Goal: Information Seeking & Learning: Learn about a topic

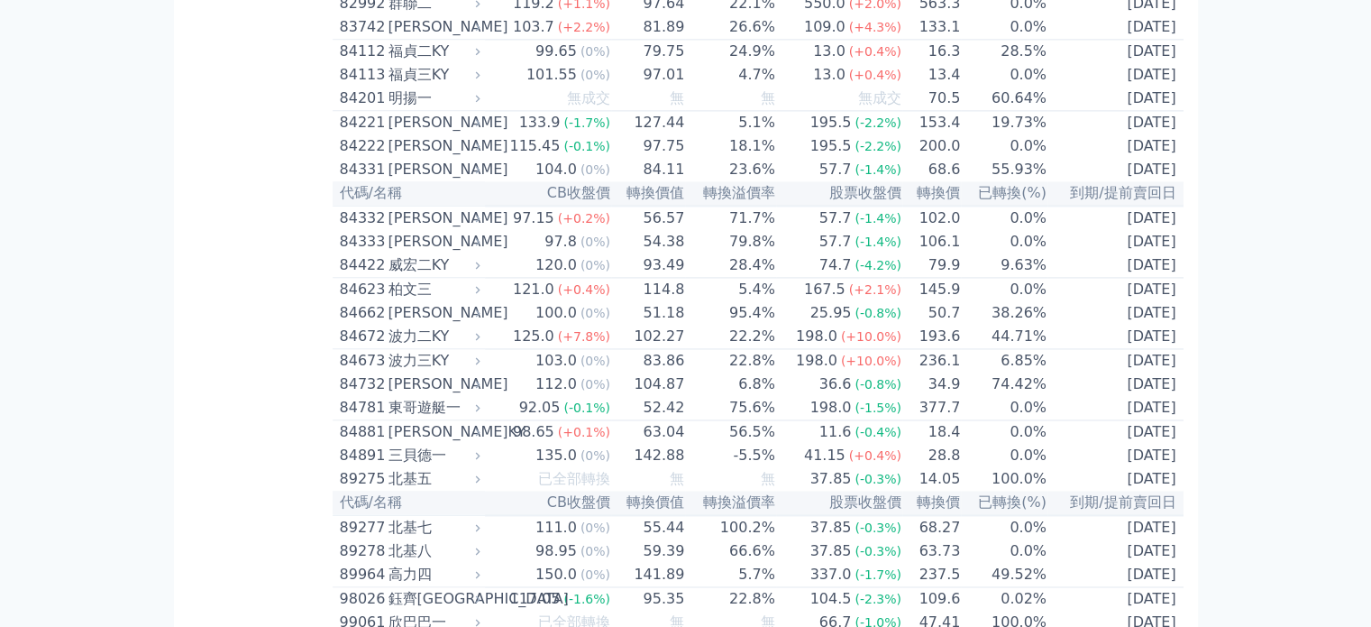
scroll to position [10006, 0]
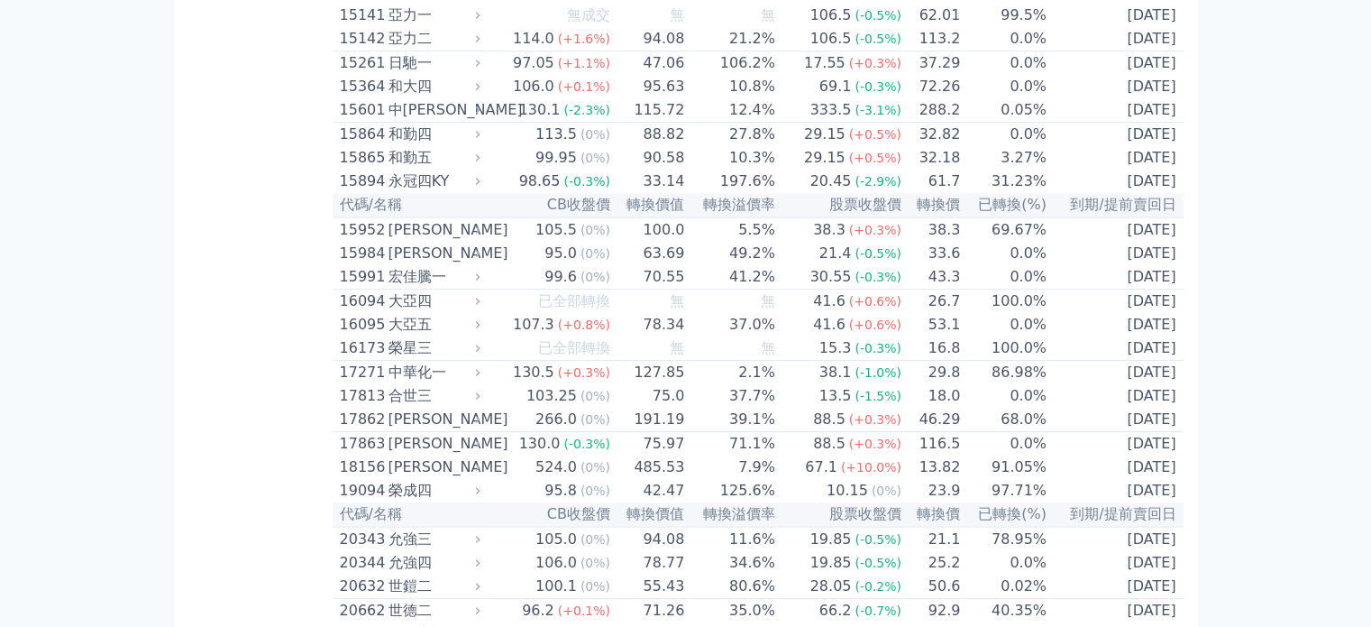
scroll to position [0, 0]
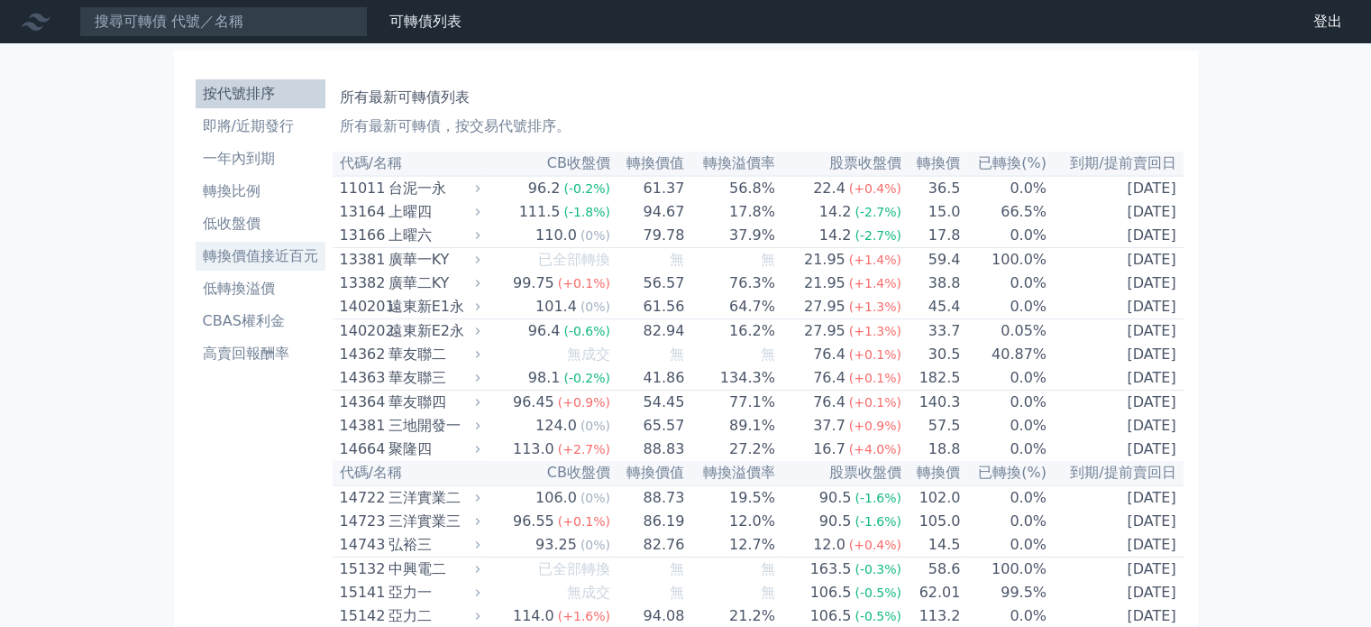
click at [265, 258] on li "轉換價值接近百元" at bounding box center [261, 256] width 130 height 22
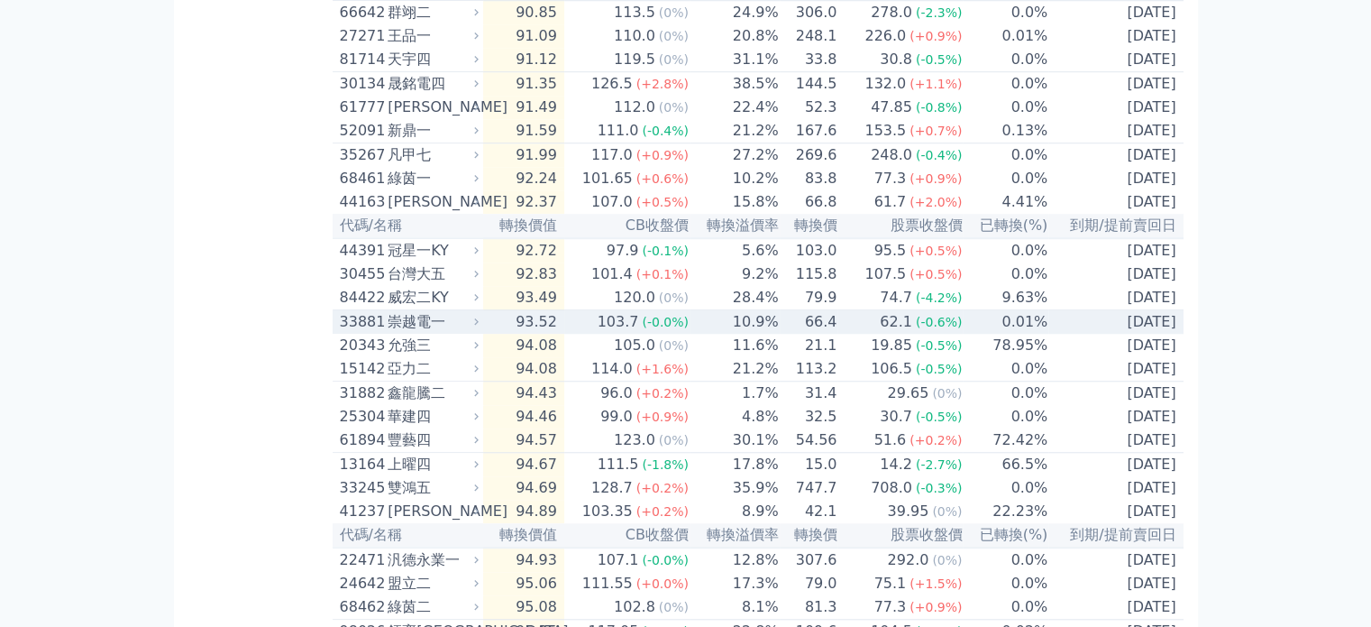
scroll to position [1352, 0]
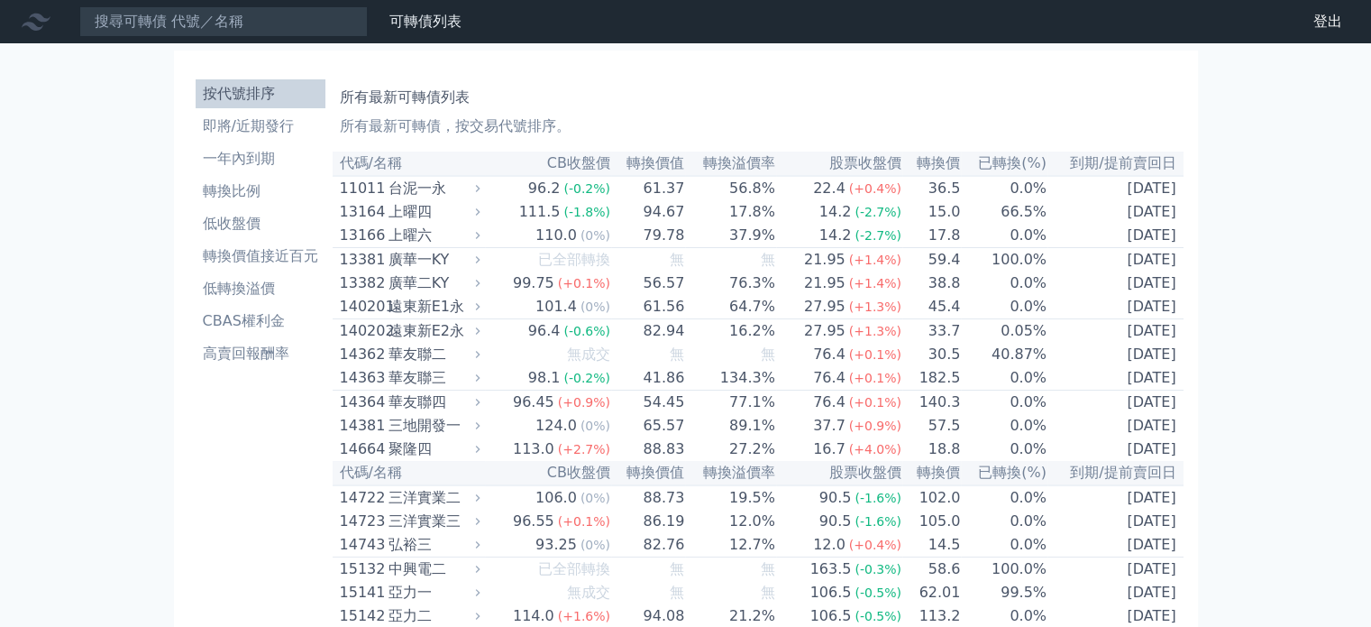
drag, startPoint x: 1376, startPoint y: 277, endPoint x: 296, endPoint y: 402, distance: 1087.2
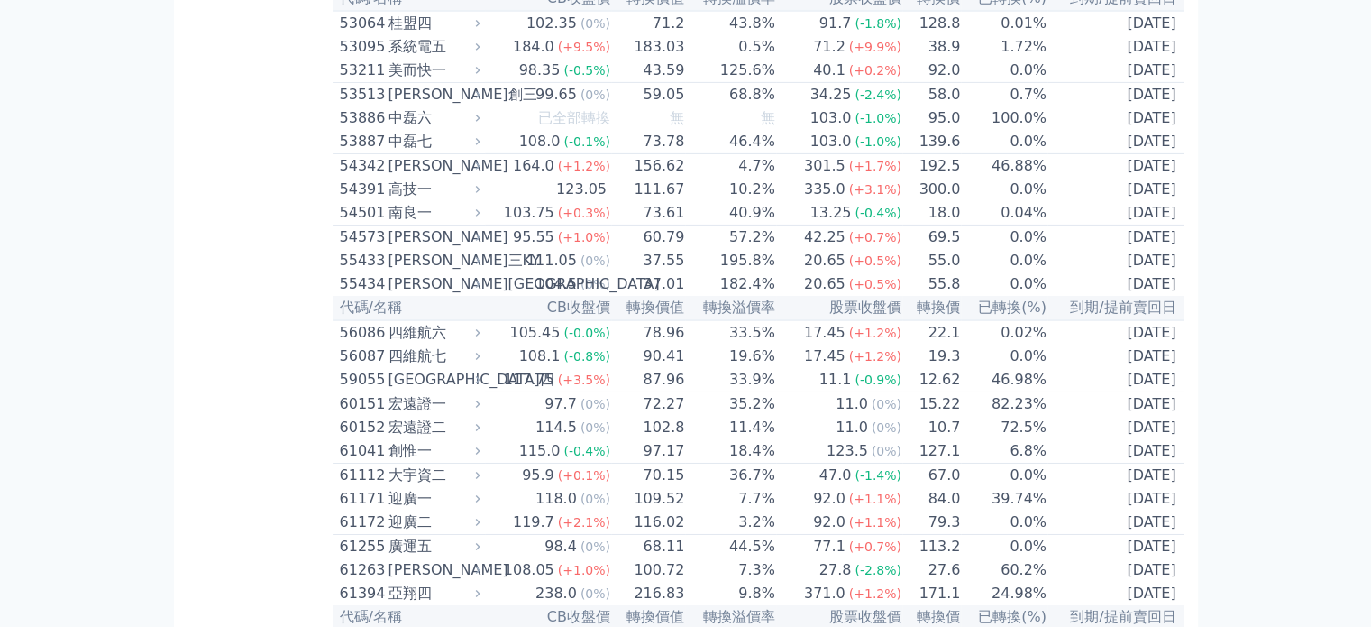
scroll to position [6310, 0]
